Goal: Information Seeking & Learning: Find specific page/section

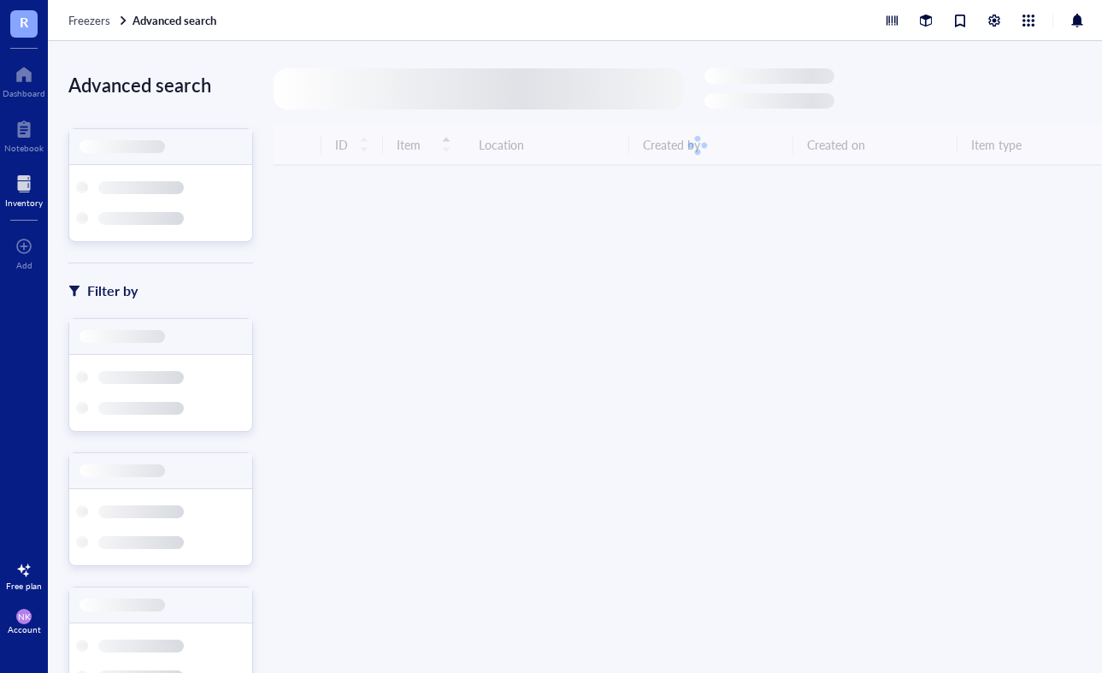
click at [399, 89] on div at bounding box center [478, 88] width 410 height 41
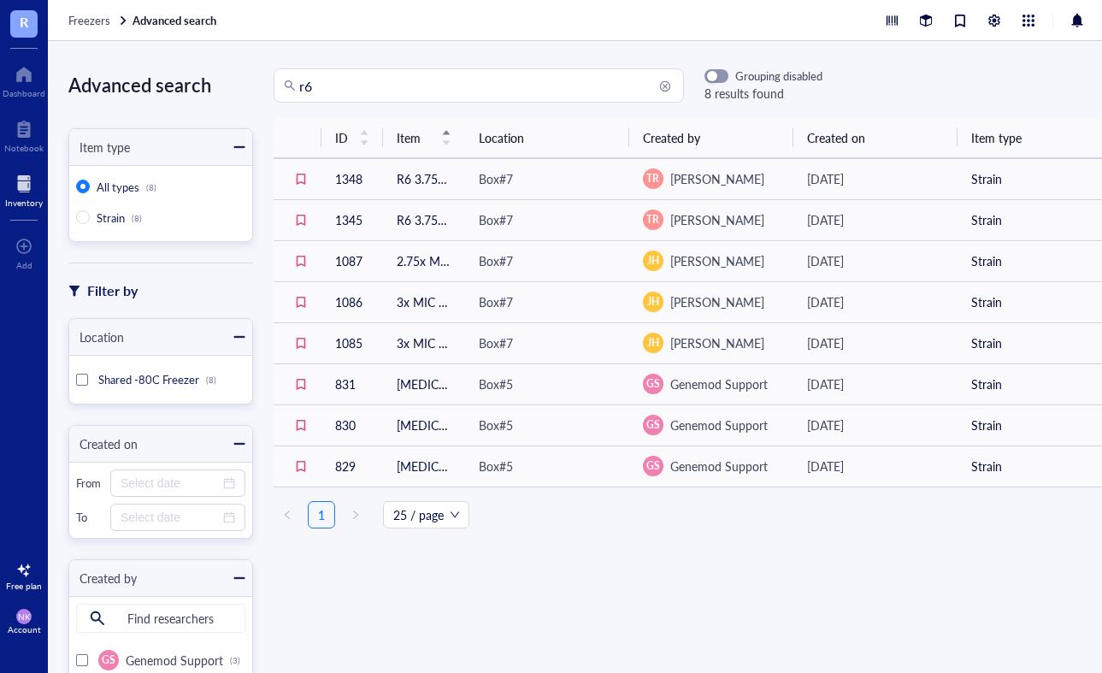
click at [366, 86] on input "r6" at bounding box center [486, 85] width 374 height 32
type input "r"
type input "s"
type input "m"
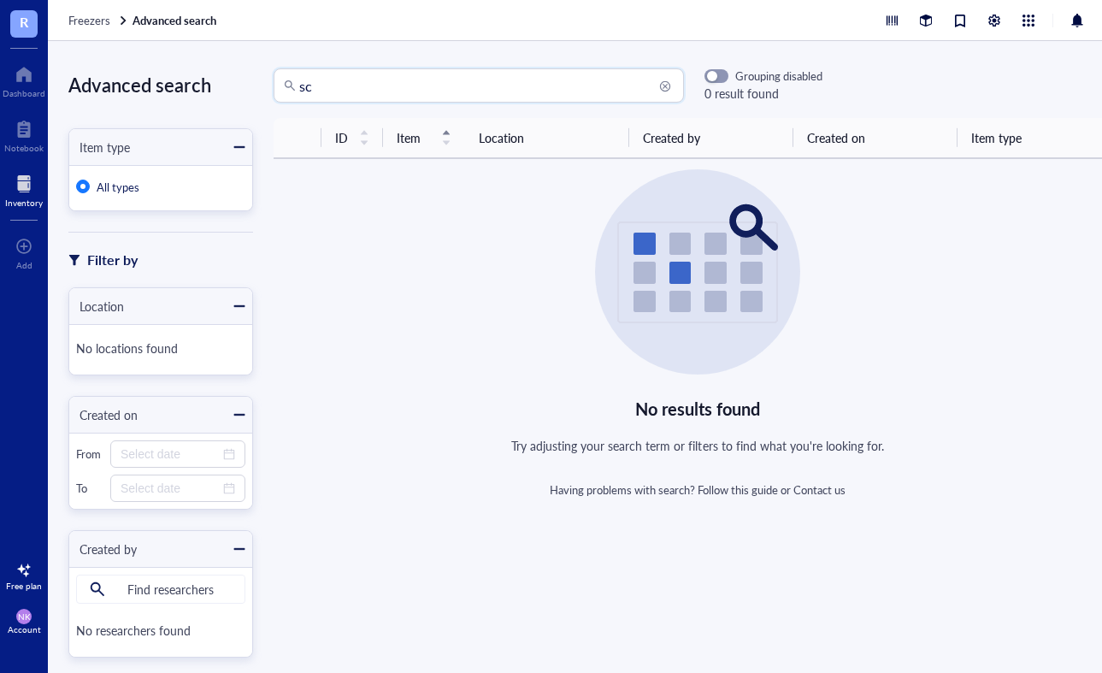
type input "s"
type input "m"
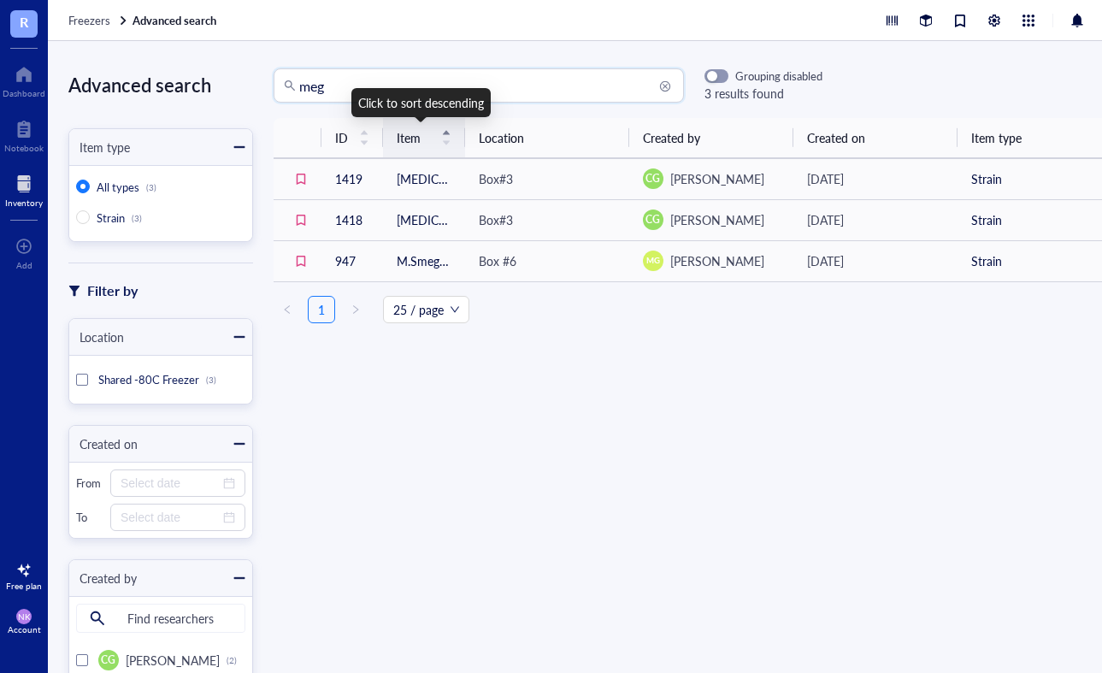
type input "meg"
drag, startPoint x: 450, startPoint y: 118, endPoint x: 593, endPoint y: 363, distance: 284.2
click at [593, 363] on div "ID Item Location Created by Created on Item type 1419 [MEDICAL_DATA] sc2155 Box…" at bounding box center [697, 365] width 889 height 495
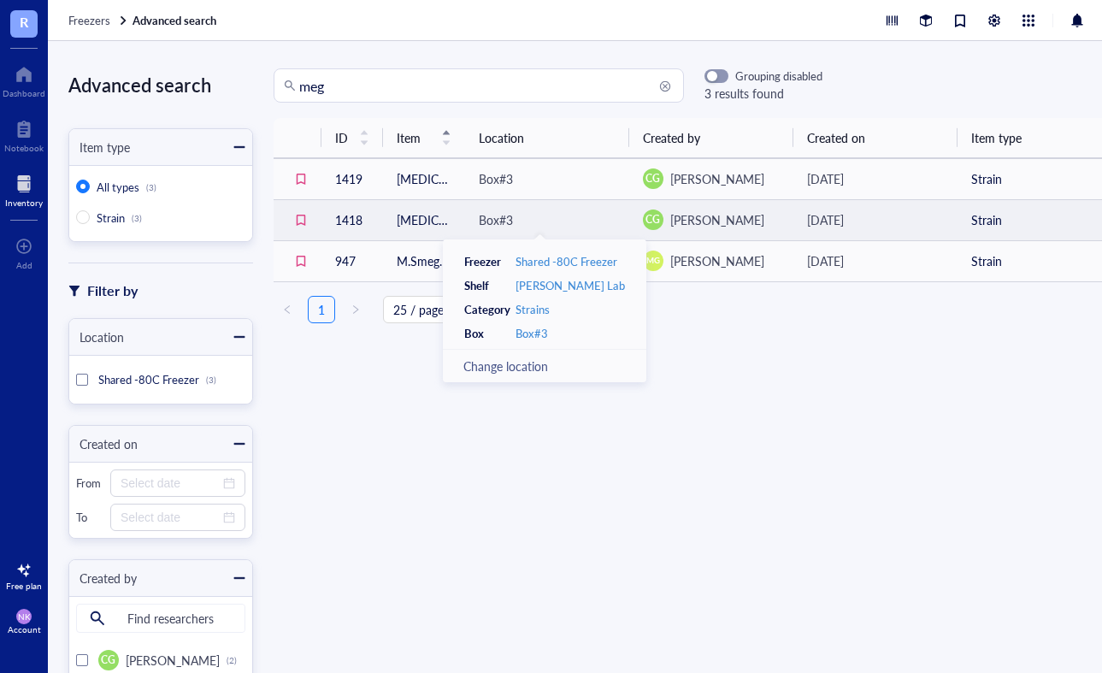
click at [555, 221] on div "Box#3" at bounding box center [547, 219] width 137 height 19
click at [556, 221] on div "Box#3" at bounding box center [547, 219] width 137 height 19
click at [465, 219] on td "Box#3" at bounding box center [547, 219] width 164 height 41
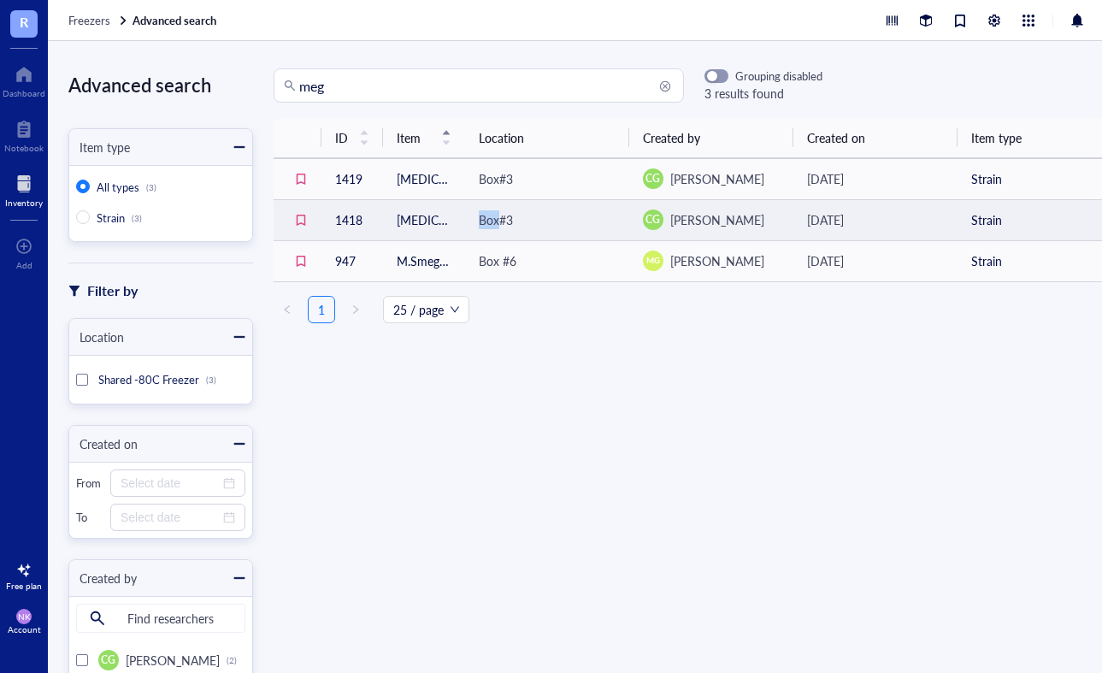
click at [465, 219] on td "Box#3" at bounding box center [547, 219] width 164 height 41
click at [455, 219] on tr "1418 [MEDICAL_DATA] mc2155 Box#3 CG [PERSON_NAME] [DATE] Strain" at bounding box center [697, 219] width 848 height 41
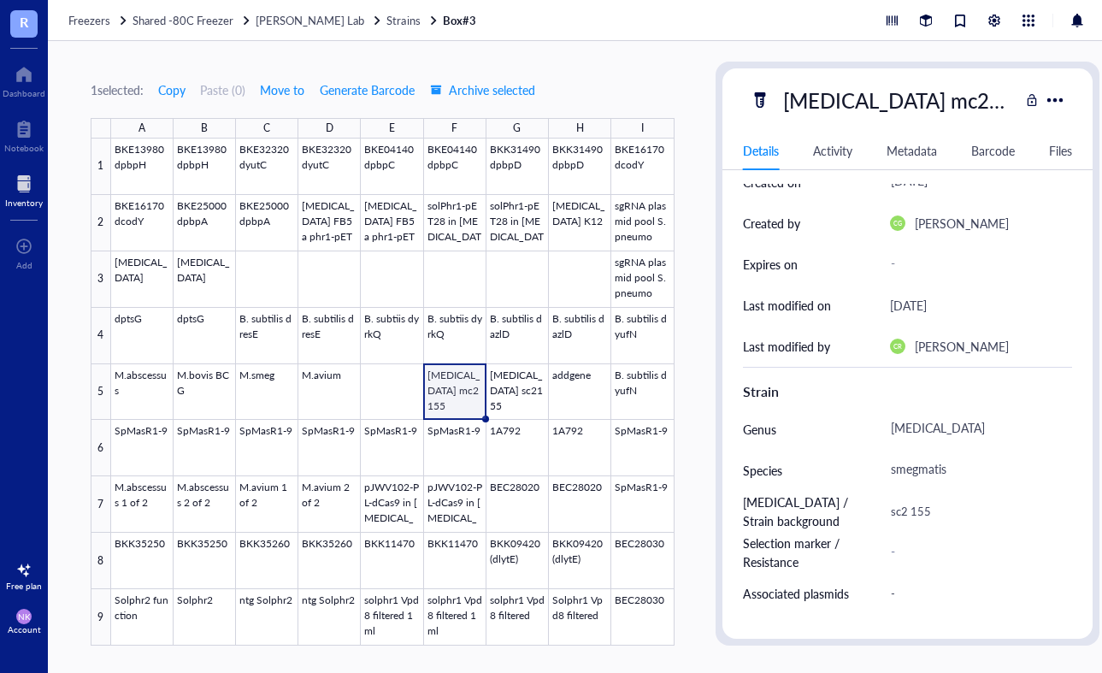
scroll to position [219, 0]
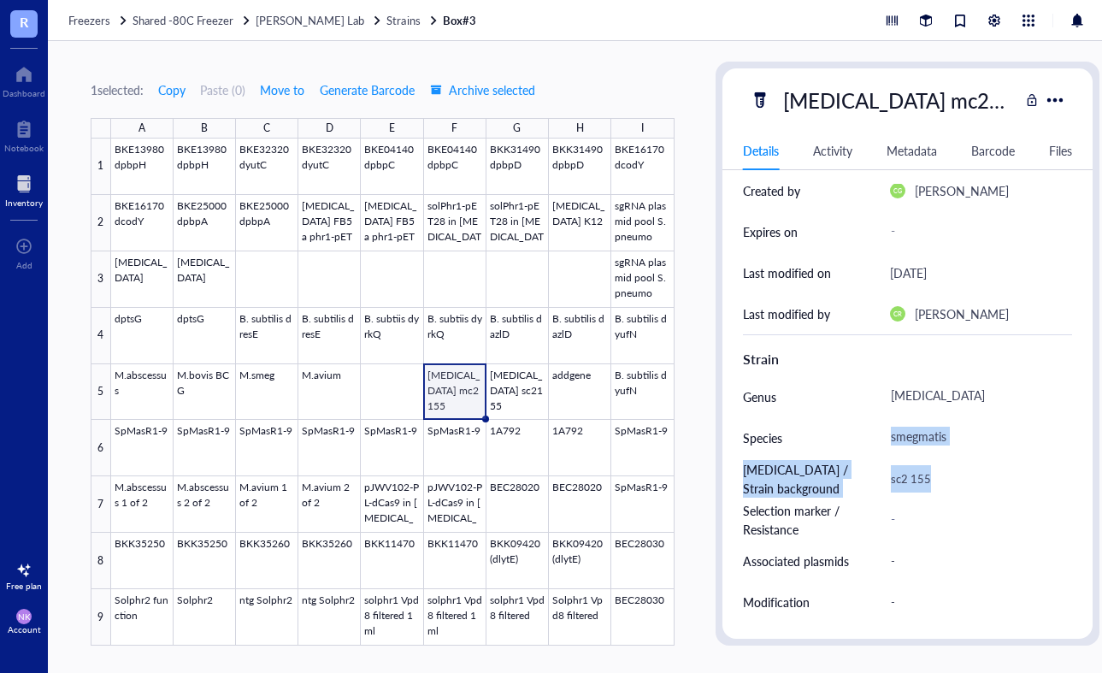
drag, startPoint x: 922, startPoint y: 490, endPoint x: 885, endPoint y: 419, distance: 80.3
click at [885, 419] on div "Strain Genus [MEDICAL_DATA] Species smegmatis [MEDICAL_DATA] / Strain backgroun…" at bounding box center [908, 498] width 330 height 329
click at [839, 378] on div "Genus" at bounding box center [806, 396] width 126 height 41
click at [580, 67] on div "1 selected: Copy Paste ( 0 ) Move to Generate Barcode Archive selected A B C D …" at bounding box center [383, 354] width 584 height 584
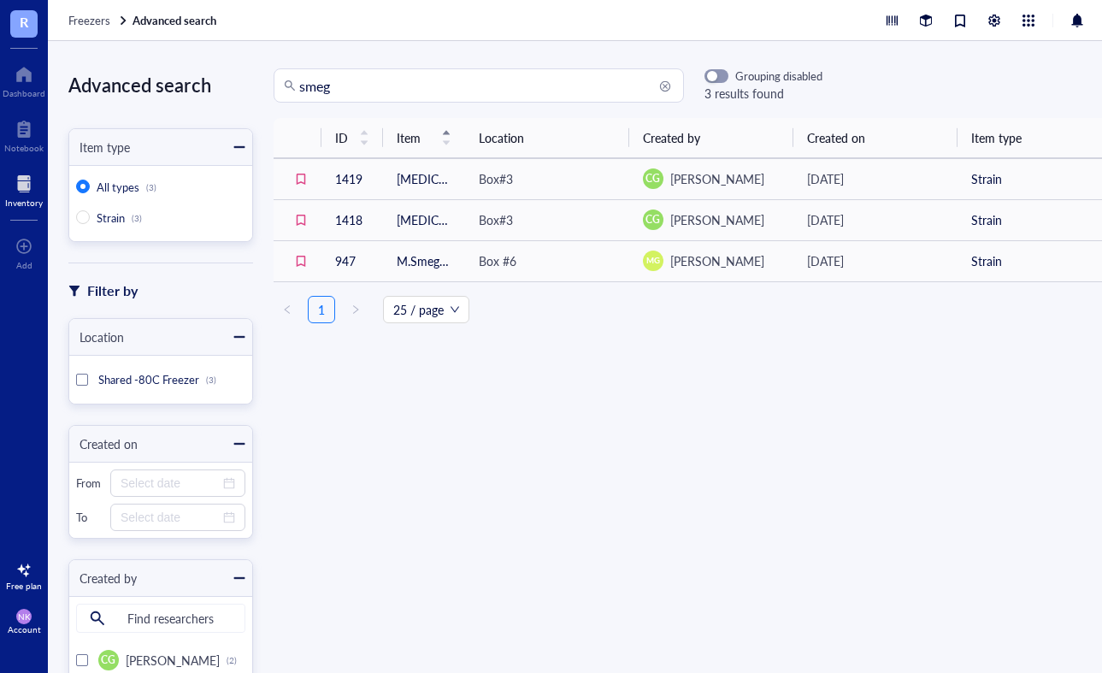
click at [413, 85] on input "smeg" at bounding box center [486, 85] width 374 height 32
type input "s"
type input "b. cereus"
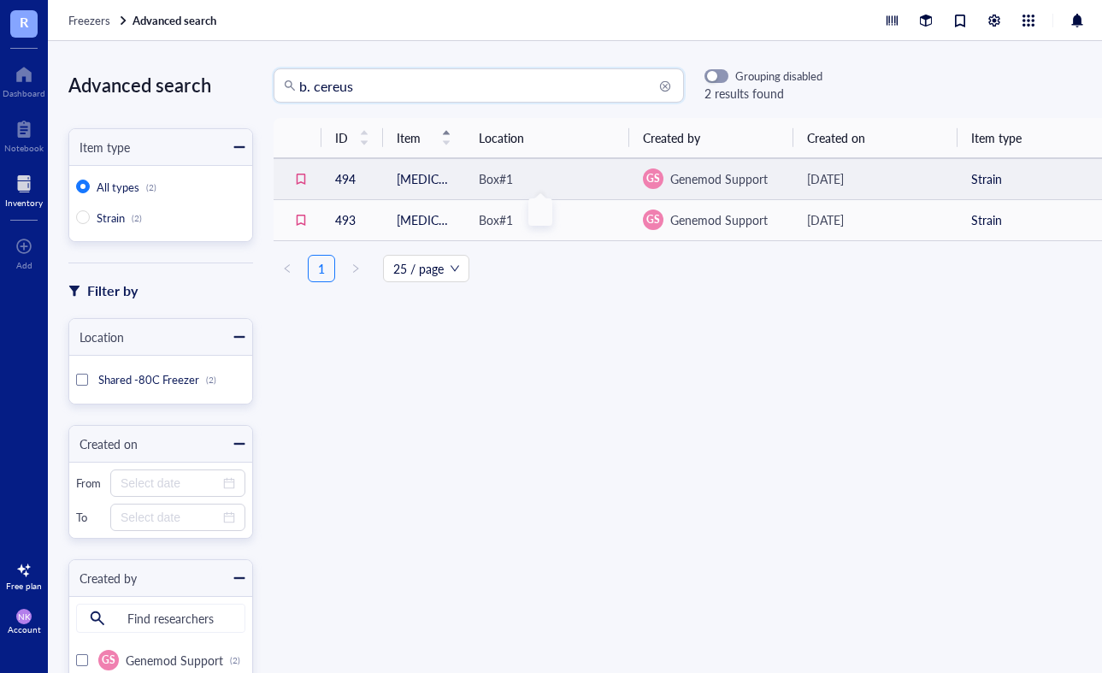
click at [545, 181] on div "Box#1" at bounding box center [547, 178] width 137 height 19
click at [556, 173] on div "Box#1" at bounding box center [547, 178] width 137 height 19
click at [949, 185] on td "[DATE]" at bounding box center [875, 178] width 164 height 41
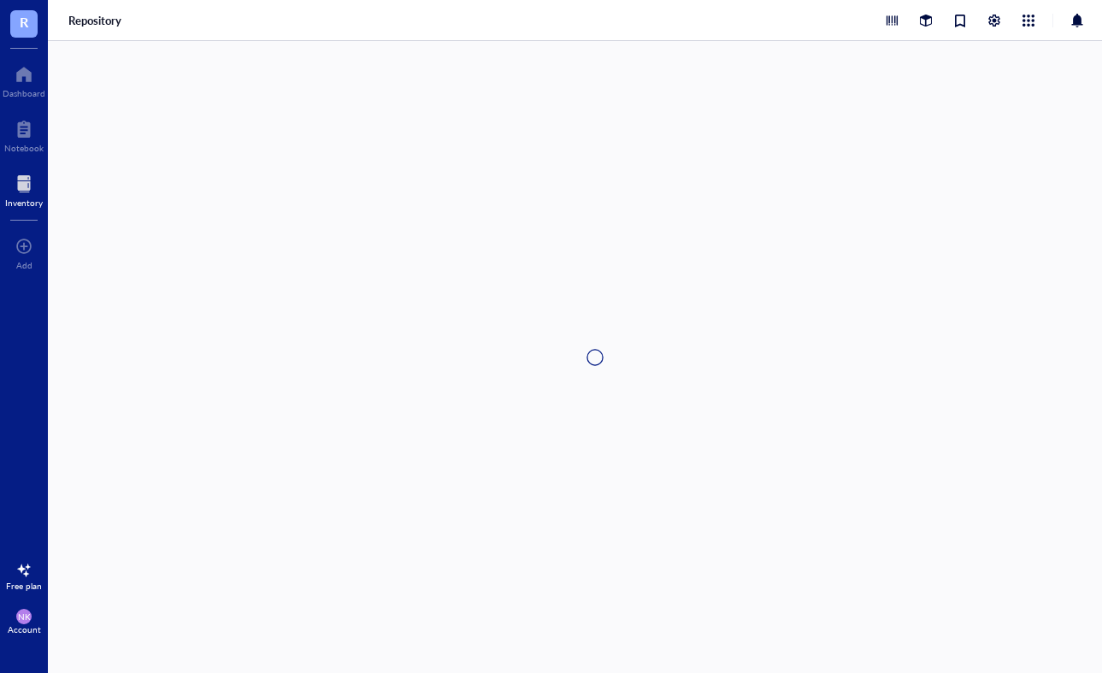
click at [949, 185] on div at bounding box center [595, 357] width 1094 height 632
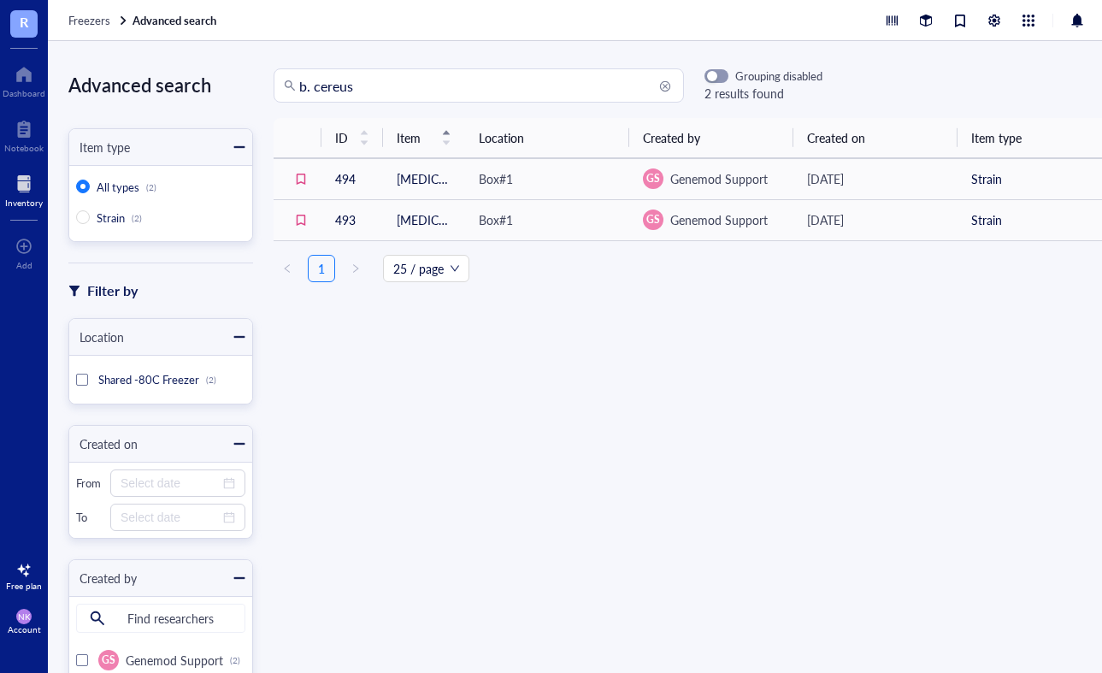
click at [657, 79] on input "b. cereus" at bounding box center [486, 85] width 374 height 32
type input "b"
type input "w01"
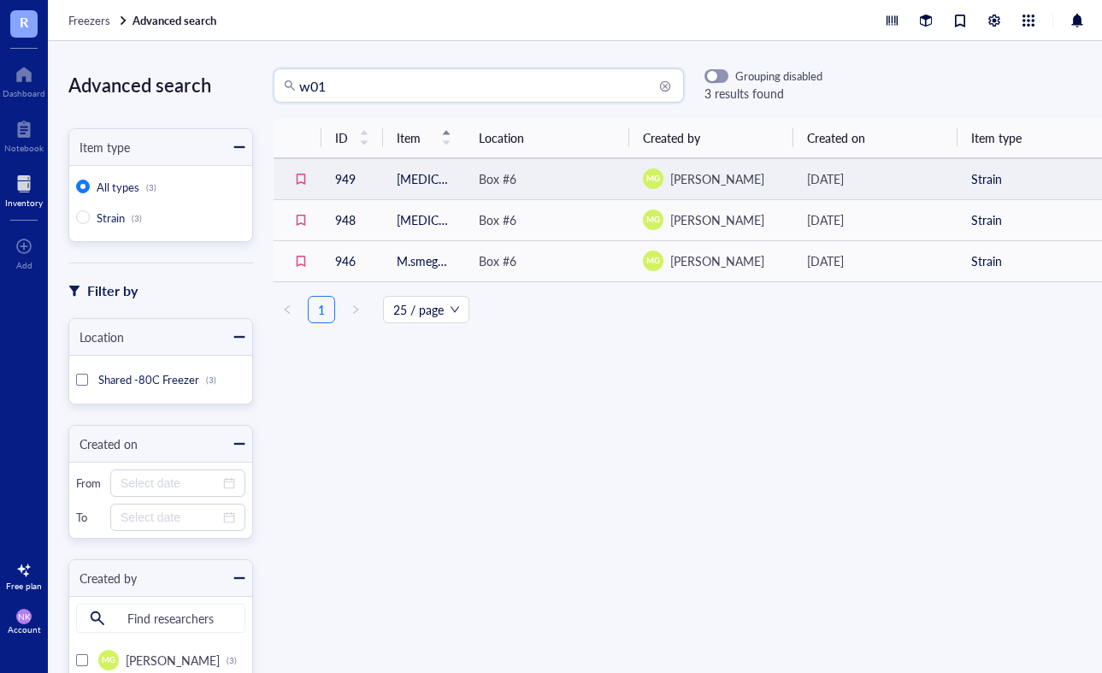
click at [576, 174] on div "Box #6" at bounding box center [547, 178] width 137 height 19
click at [939, 184] on td "[DATE]" at bounding box center [875, 178] width 164 height 41
